Goal: Task Accomplishment & Management: Manage account settings

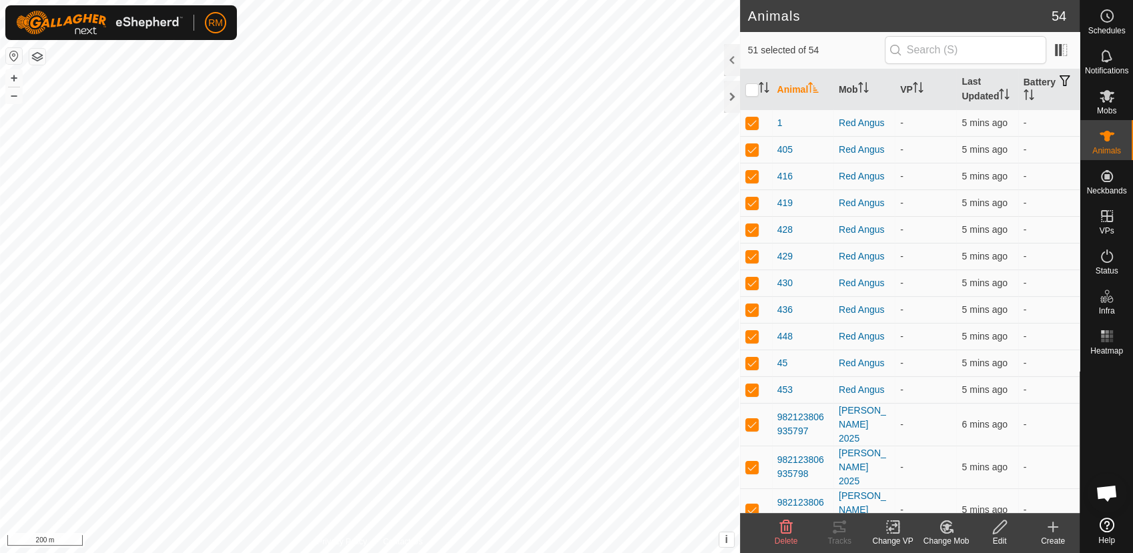
click at [758, 90] on input "checkbox" at bounding box center [752, 89] width 13 height 13
checkbox input "true"
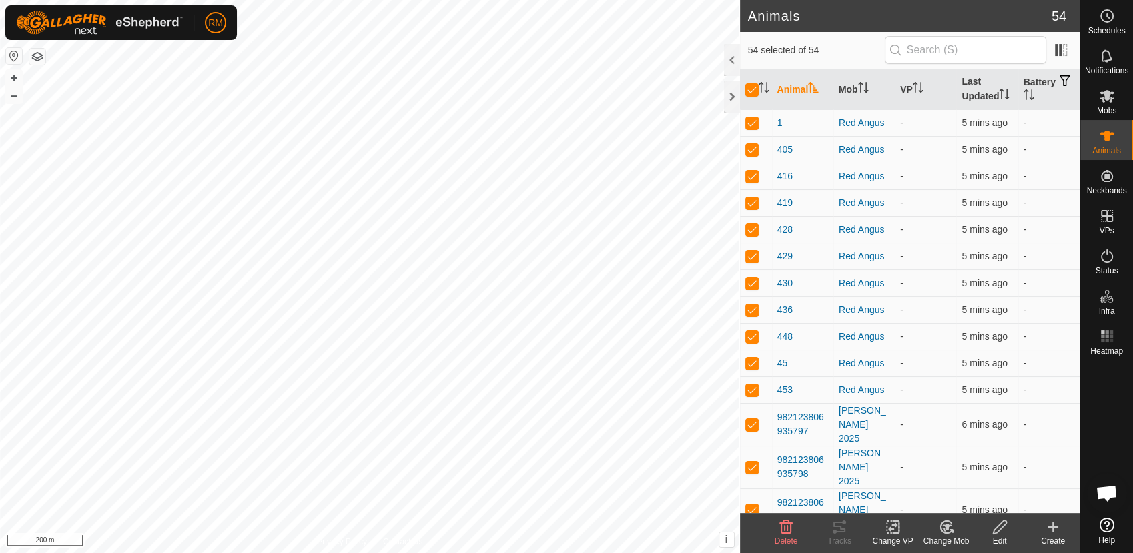
click at [758, 90] on input "checkbox" at bounding box center [752, 89] width 13 height 13
checkbox input "false"
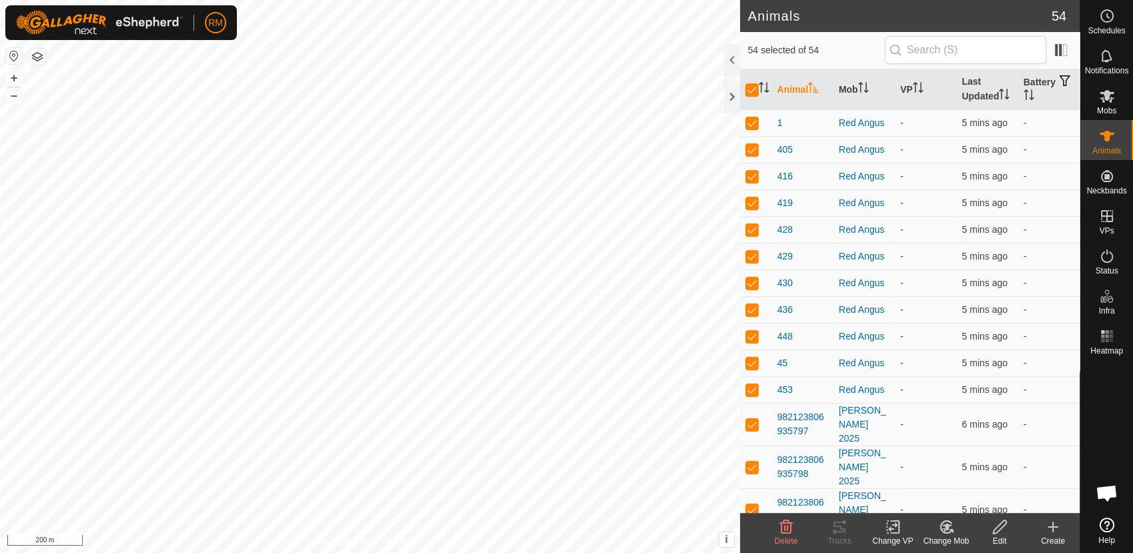
checkbox input "false"
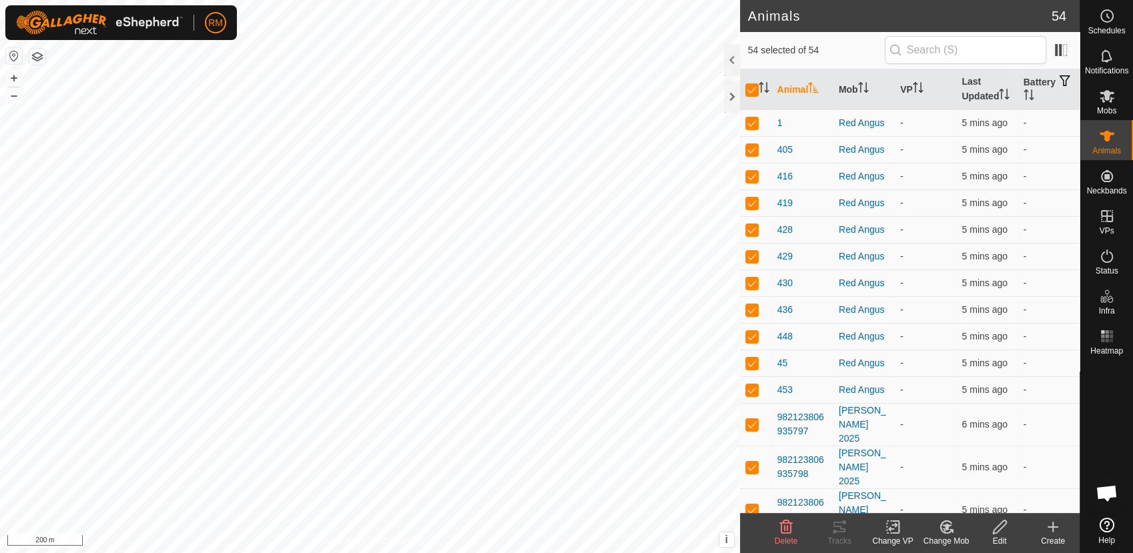
checkbox input "false"
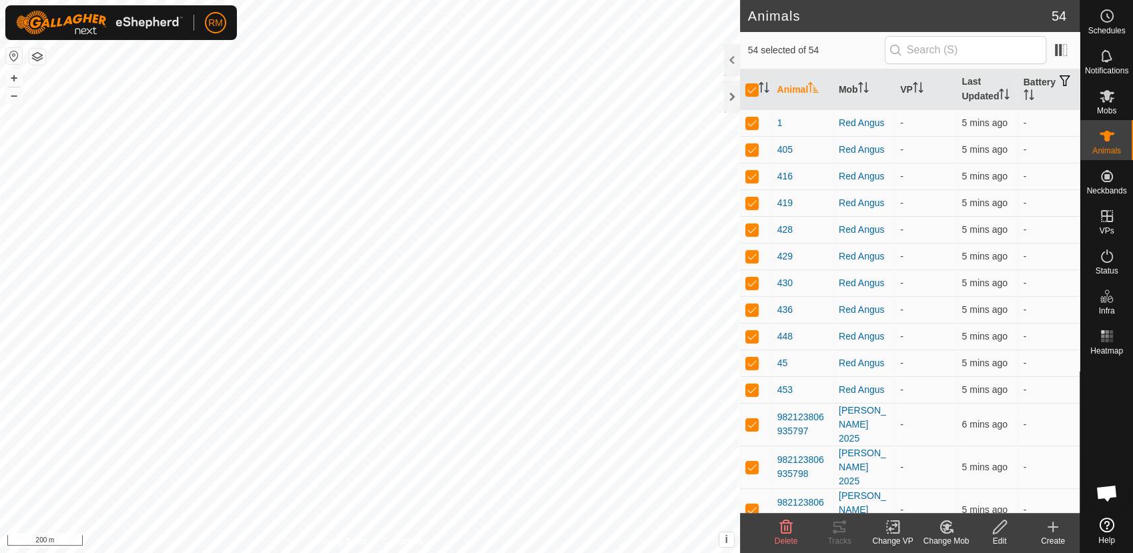
checkbox input "false"
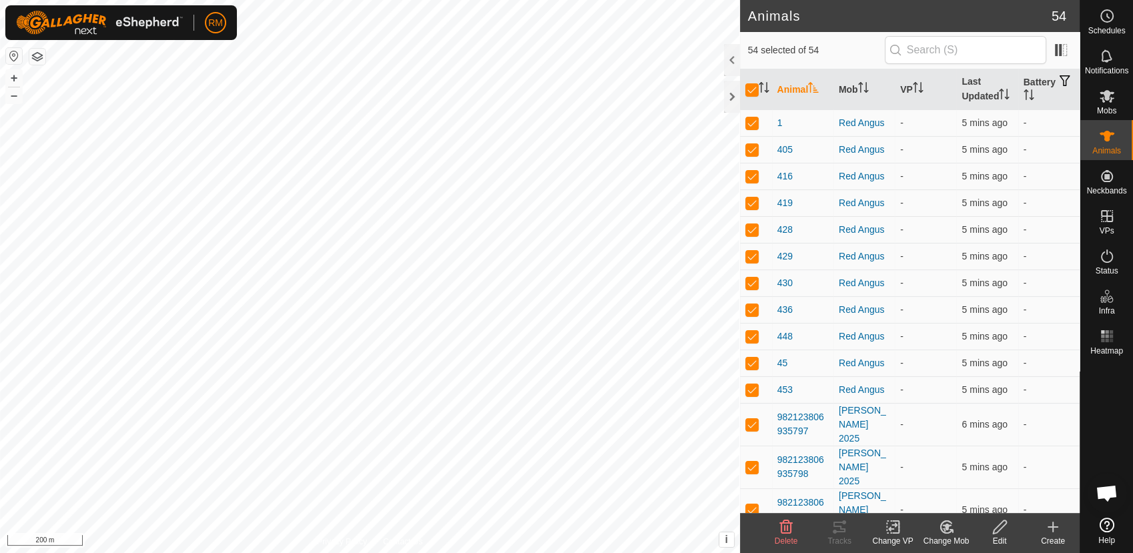
checkbox input "false"
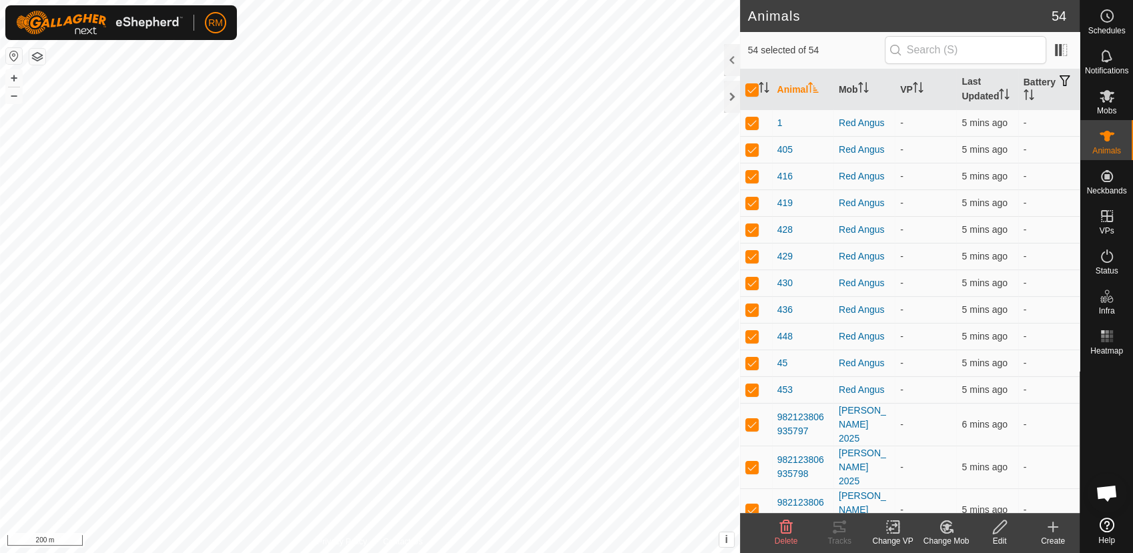
checkbox input "false"
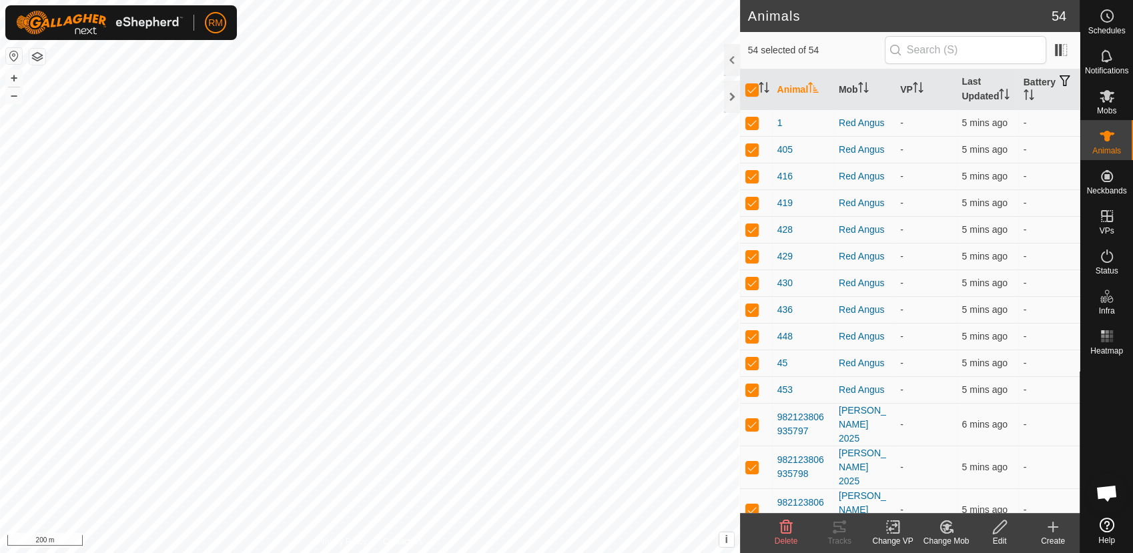
checkbox input "false"
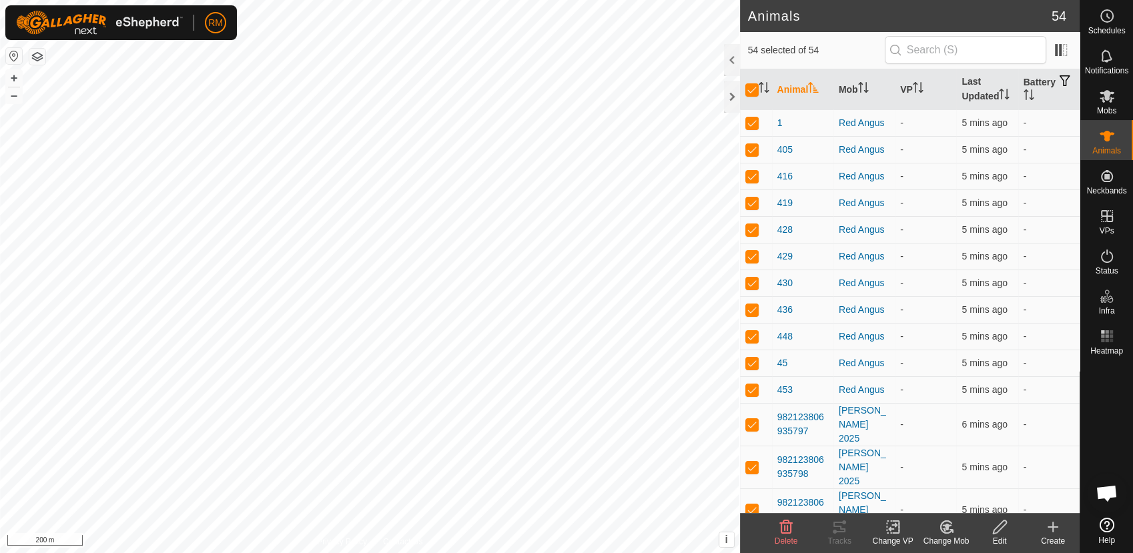
checkbox input "false"
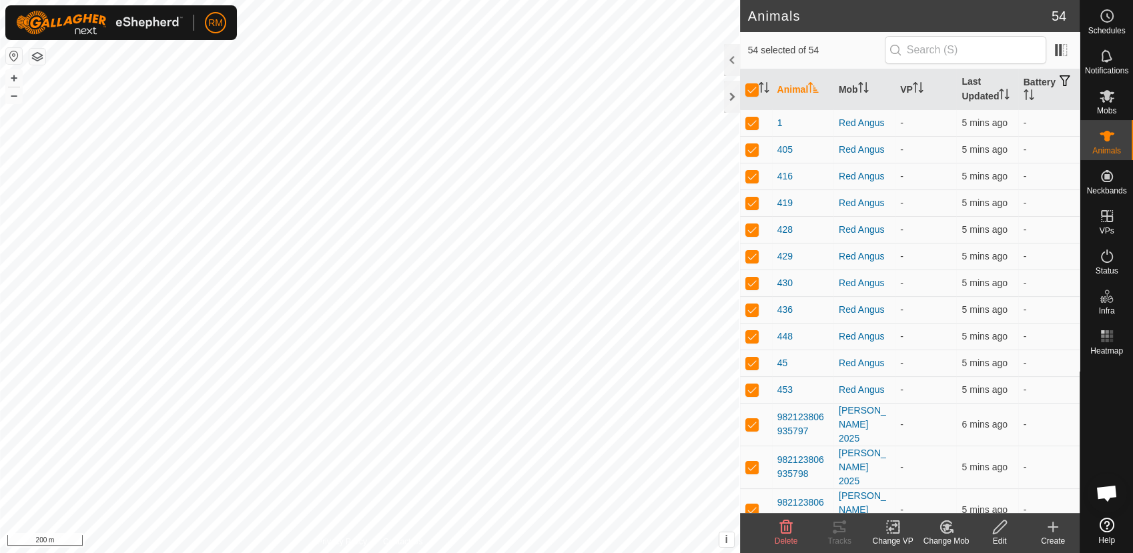
checkbox input "false"
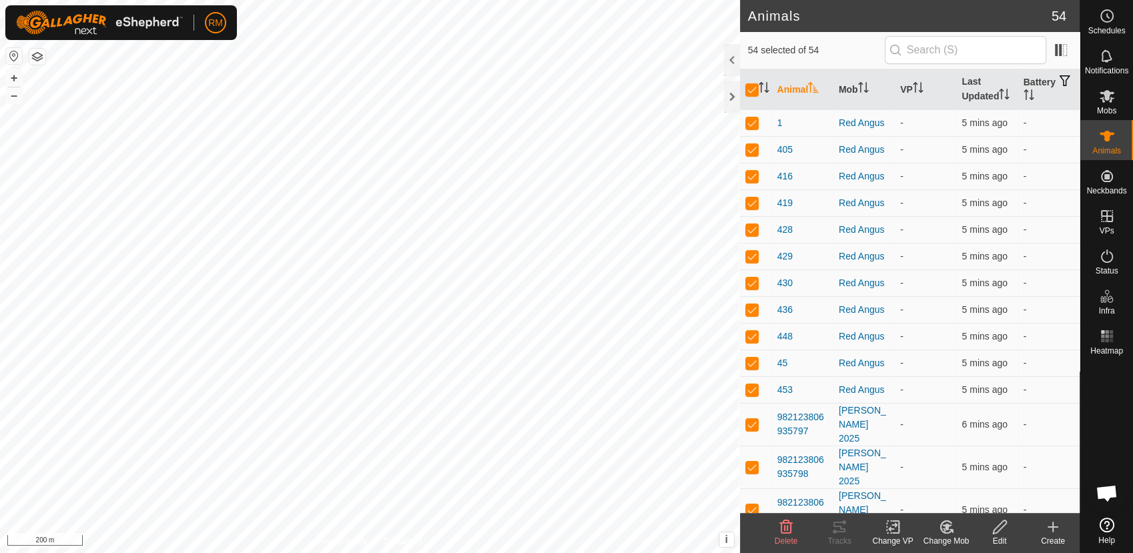
checkbox input "false"
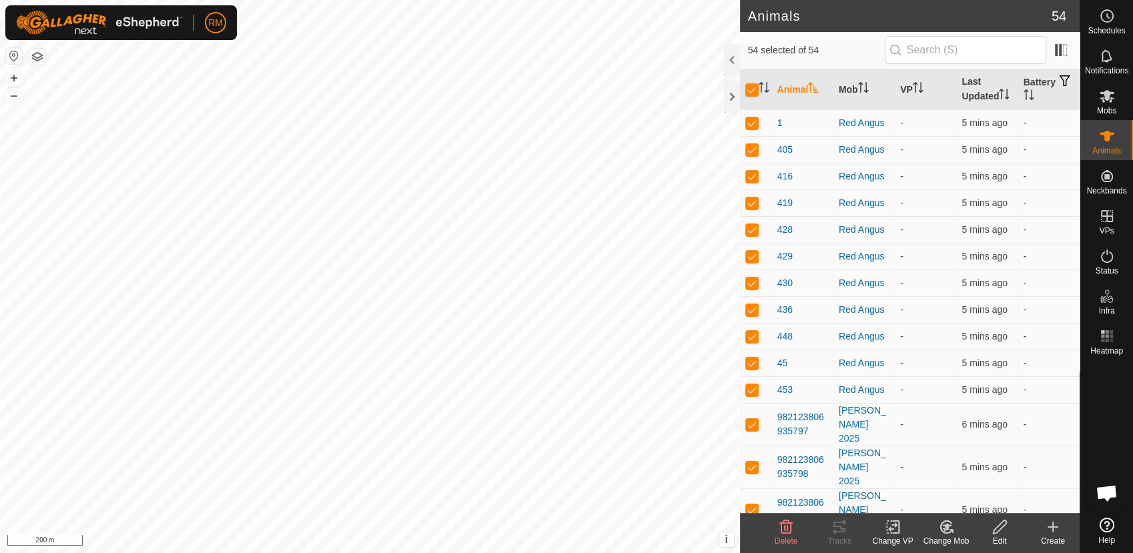
checkbox input "false"
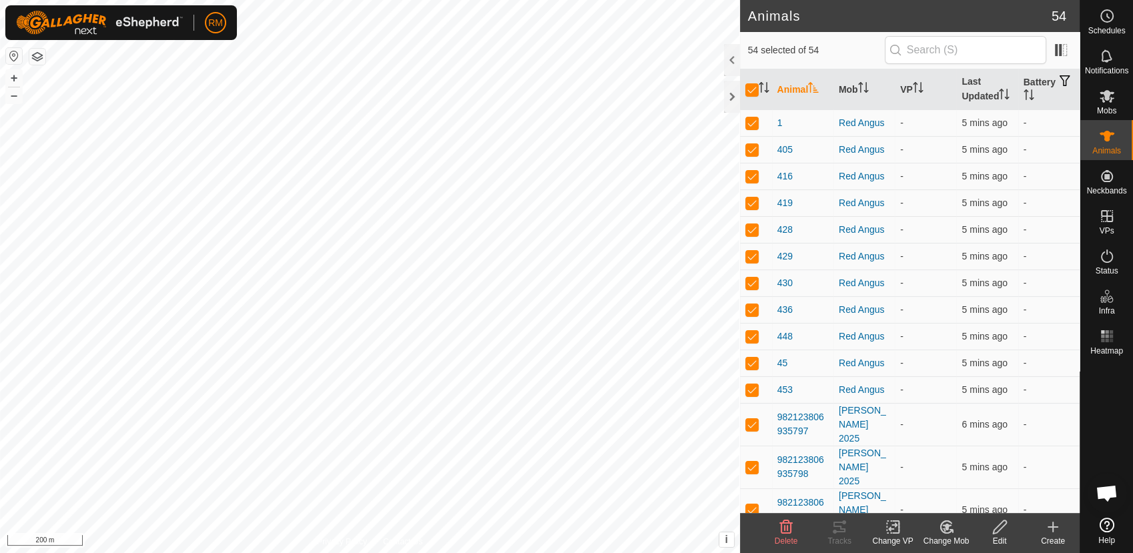
checkbox input "false"
